Goal: Transaction & Acquisition: Purchase product/service

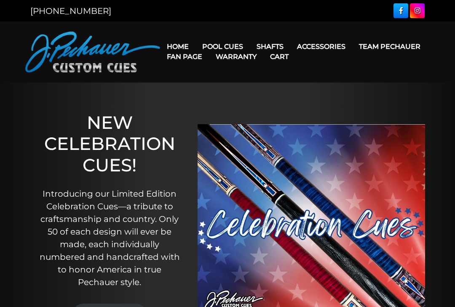
click at [352, 51] on link "Team Pechauer" at bounding box center [389, 46] width 75 height 21
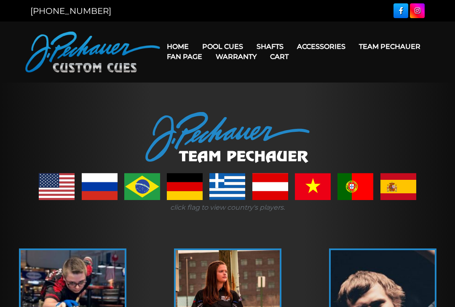
click at [235, 42] on link "Pool Cues" at bounding box center [222, 46] width 54 height 21
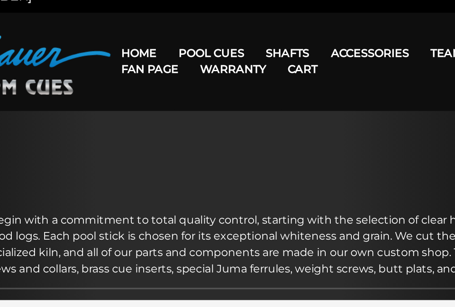
click at [196, 64] on link "JP Series (T) – NEW" at bounding box center [248, 70] width 104 height 12
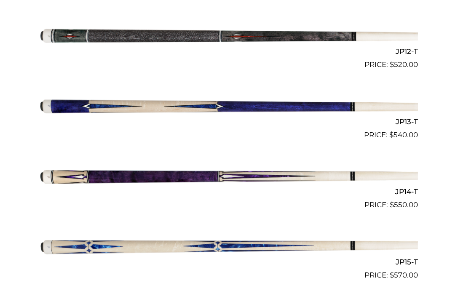
scroll to position [1040, 0]
